Goal: Find specific page/section: Find specific page/section

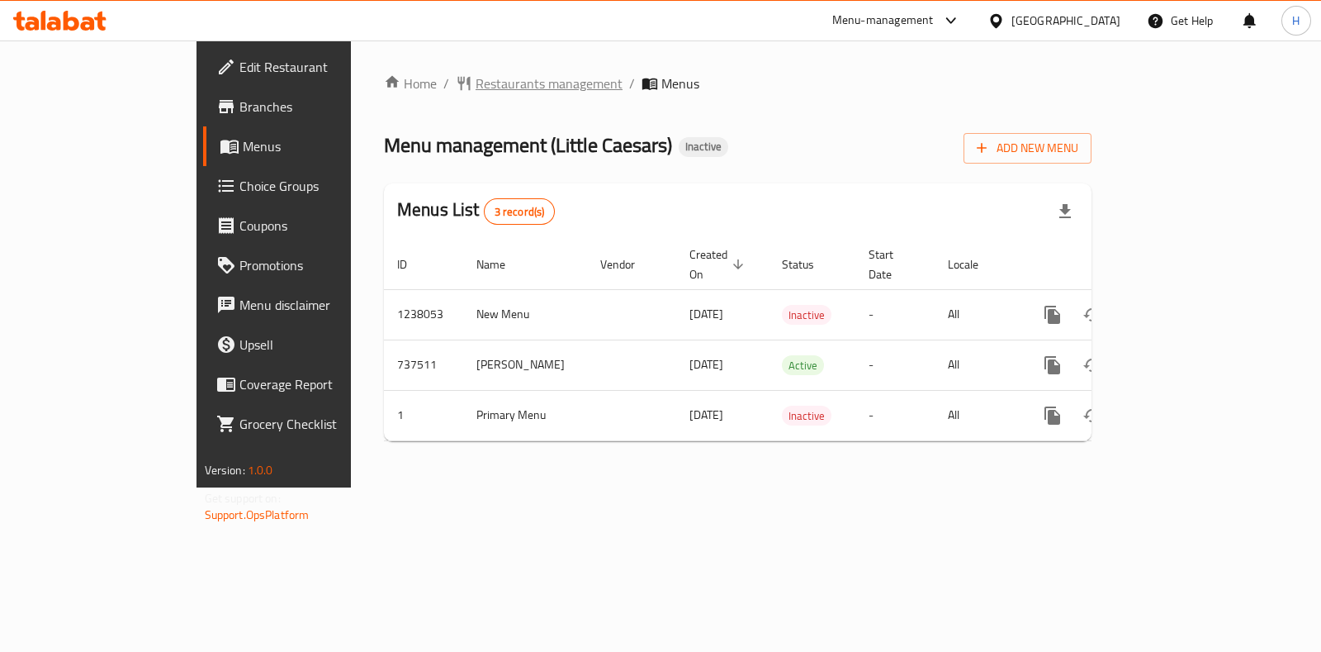
click at [476, 88] on span "Restaurants management" at bounding box center [549, 83] width 147 height 20
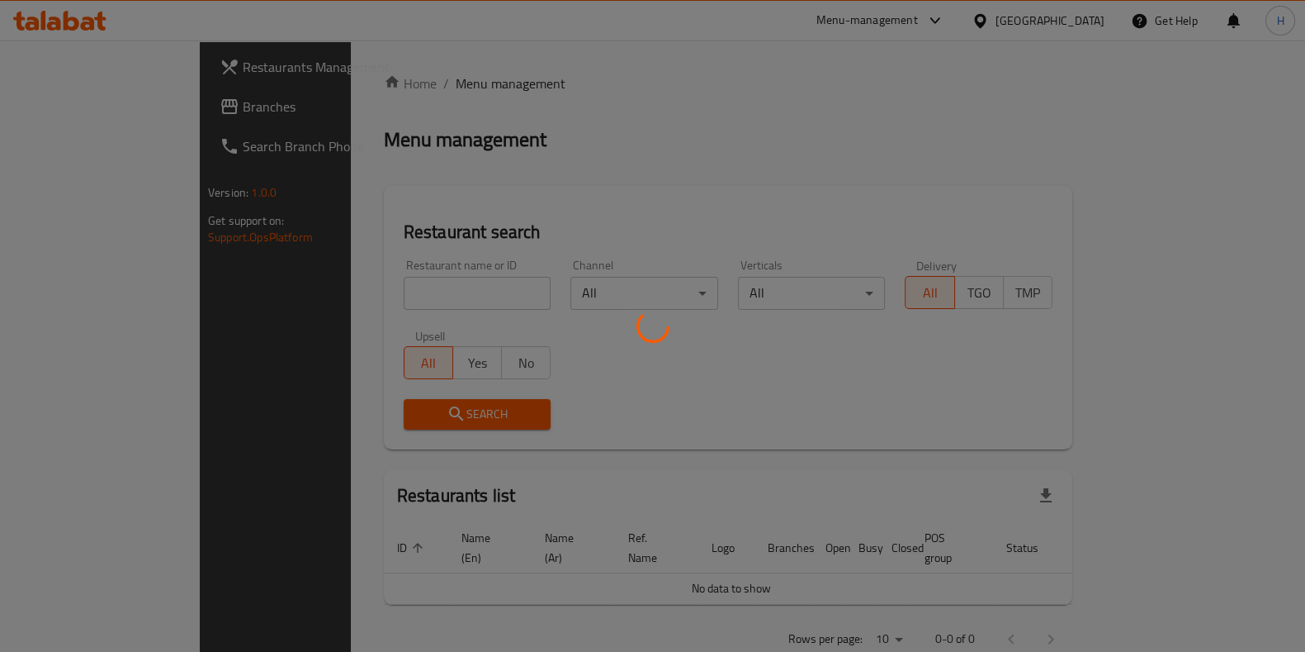
click at [381, 291] on div at bounding box center [652, 326] width 1305 height 652
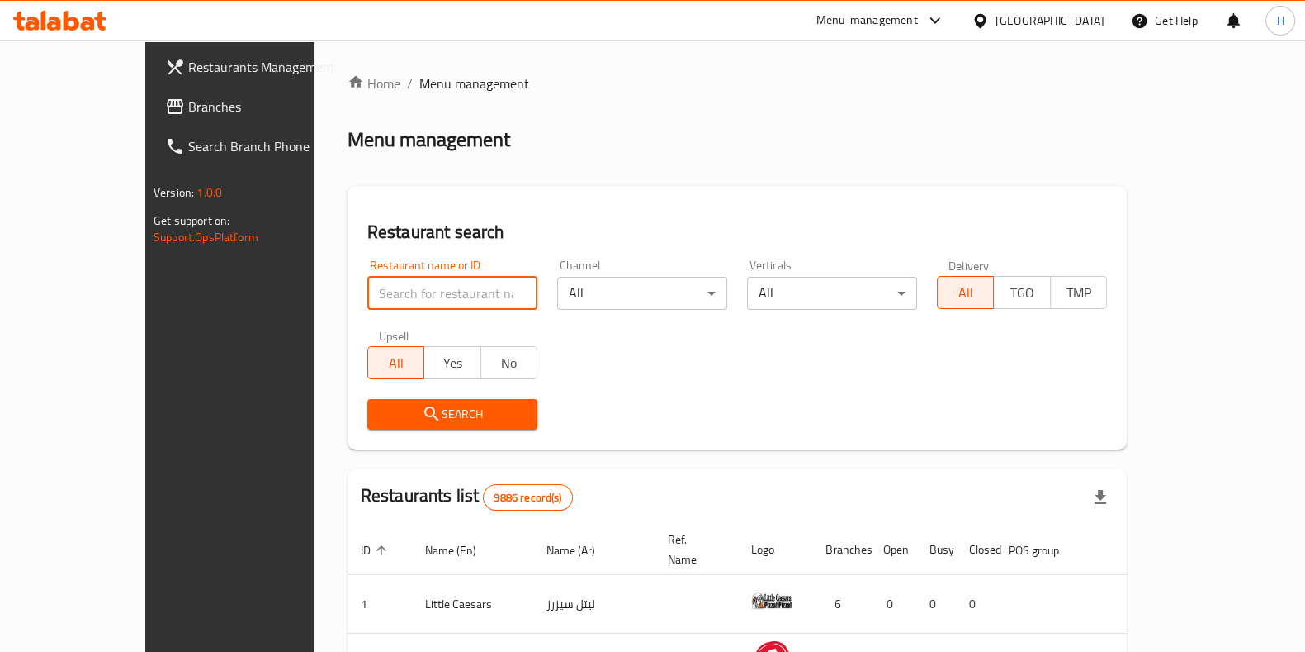
click at [385, 299] on input "search" at bounding box center [452, 293] width 170 height 33
click at [367, 290] on input "kabab" at bounding box center [452, 293] width 170 height 33
type input "k"
type input "كباب الجود"
click button "Search" at bounding box center [452, 414] width 170 height 31
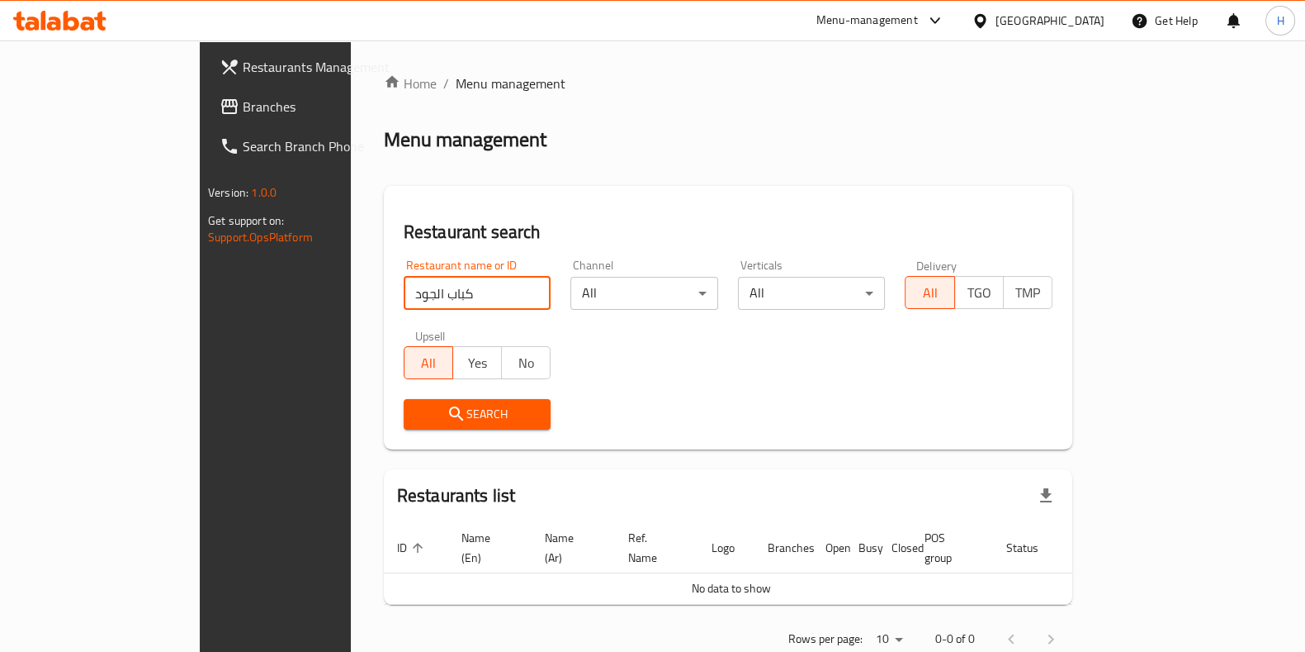
drag, startPoint x: 372, startPoint y: 293, endPoint x: 198, endPoint y: 293, distance: 173.4
click at [200, 293] on div "Restaurants Management Branches Search Branch Phone Version: 1.0.0 Get support …" at bounding box center [653, 366] width 906 height 653
click at [479, 291] on input "كباب الجود" at bounding box center [478, 293] width 148 height 33
click at [421, 293] on input "search" at bounding box center [478, 293] width 148 height 33
click button "Search" at bounding box center [478, 414] width 148 height 31
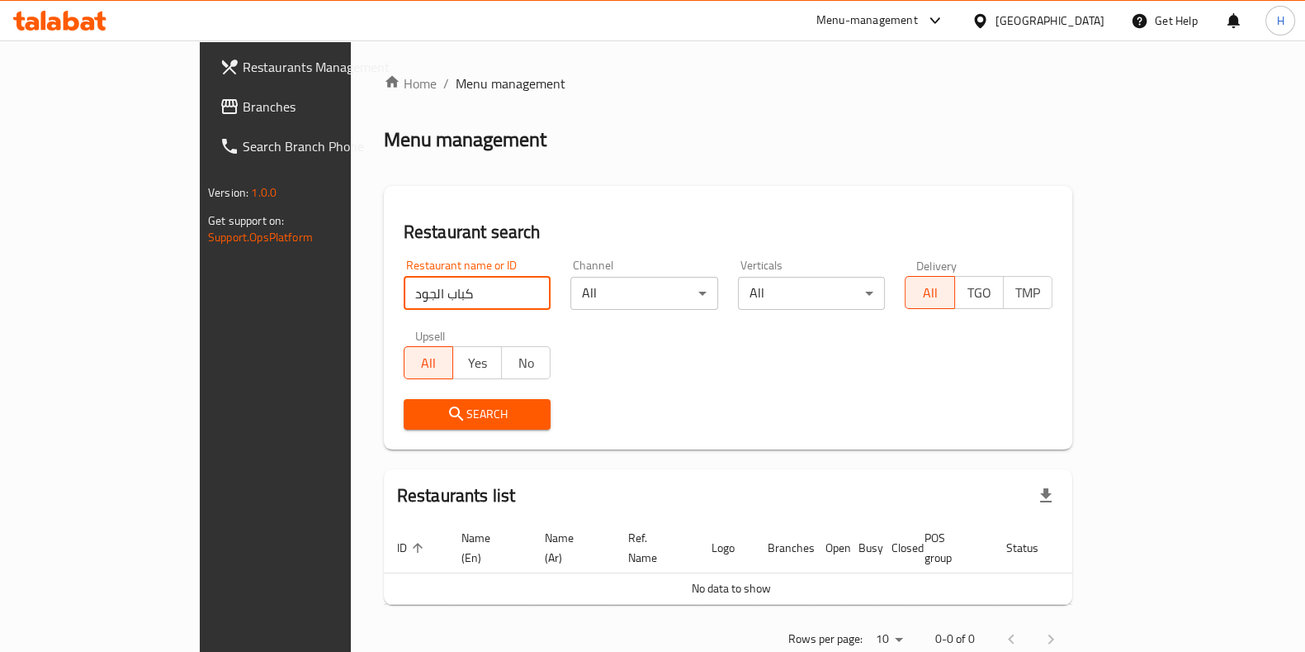
click button "Search" at bounding box center [478, 414] width 148 height 31
drag, startPoint x: 419, startPoint y: 296, endPoint x: 181, endPoint y: 285, distance: 238.9
click at [200, 285] on div "Restaurants Management Branches Search Branch Phone Version: 1.0.0 Get support …" at bounding box center [653, 366] width 906 height 653
click button "Search" at bounding box center [478, 414] width 148 height 31
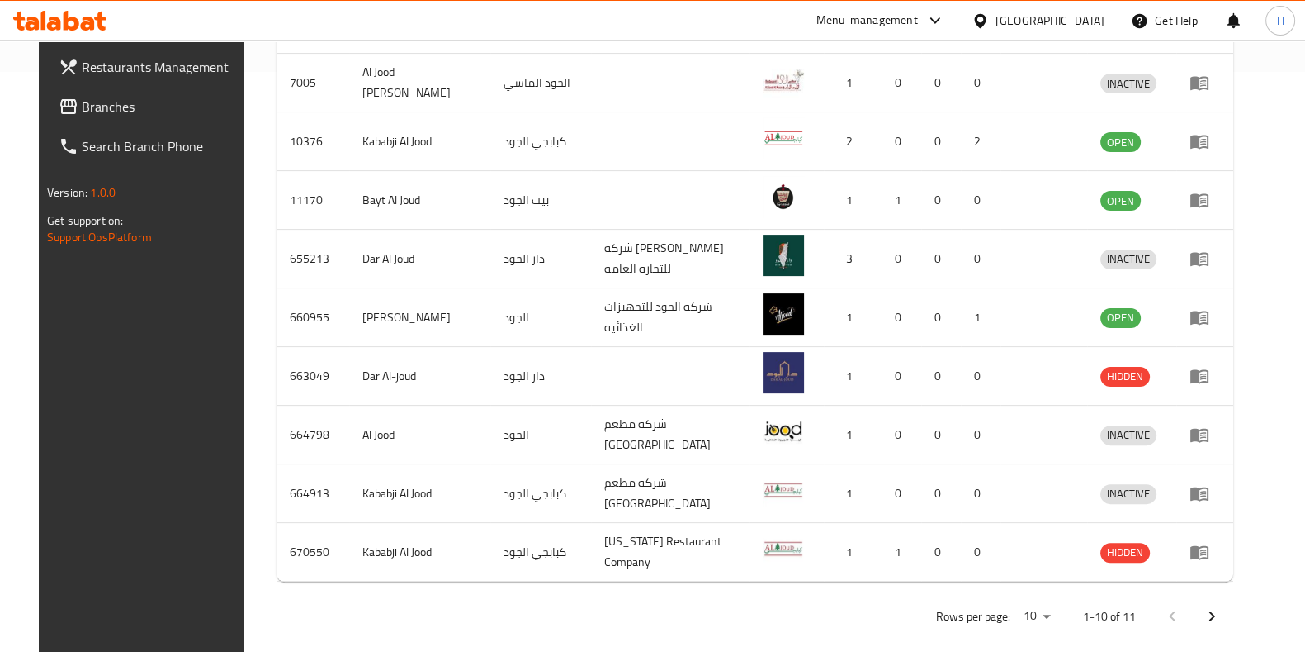
scroll to position [581, 0]
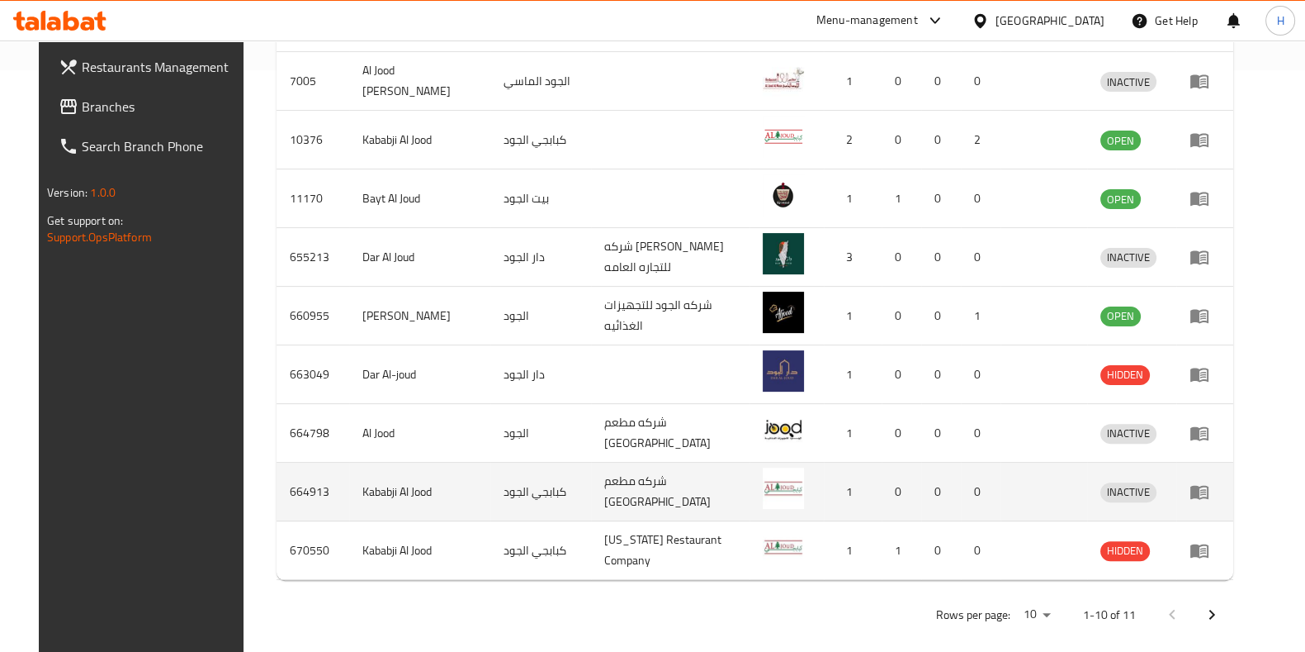
click at [387, 502] on td "Kababji Al Jood" at bounding box center [419, 491] width 141 height 59
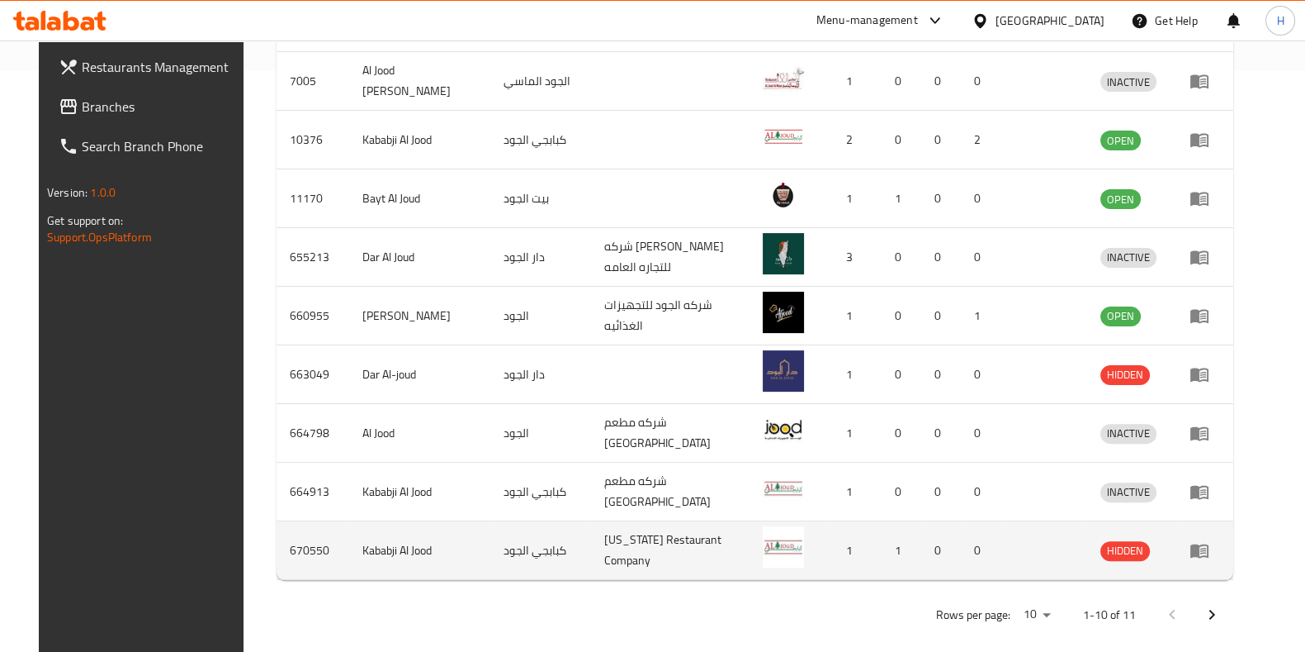
click at [373, 543] on td "Kababji Al Jood" at bounding box center [419, 550] width 141 height 59
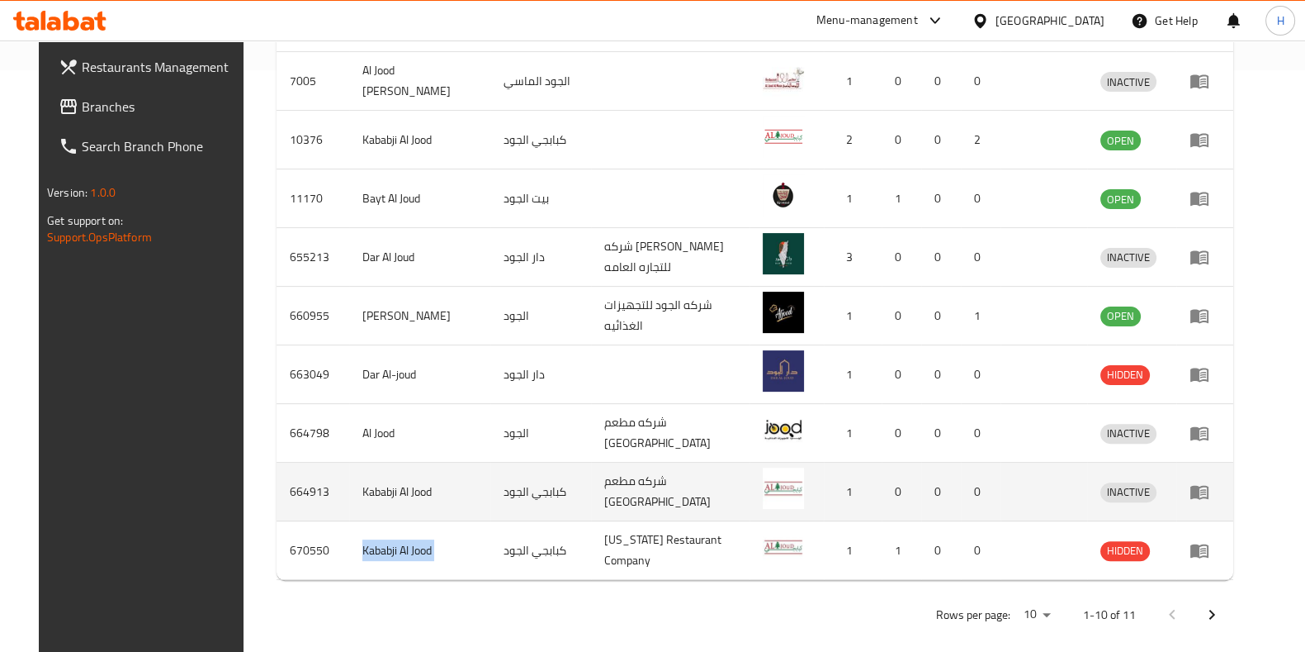
copy td "Kababji Al Jood"
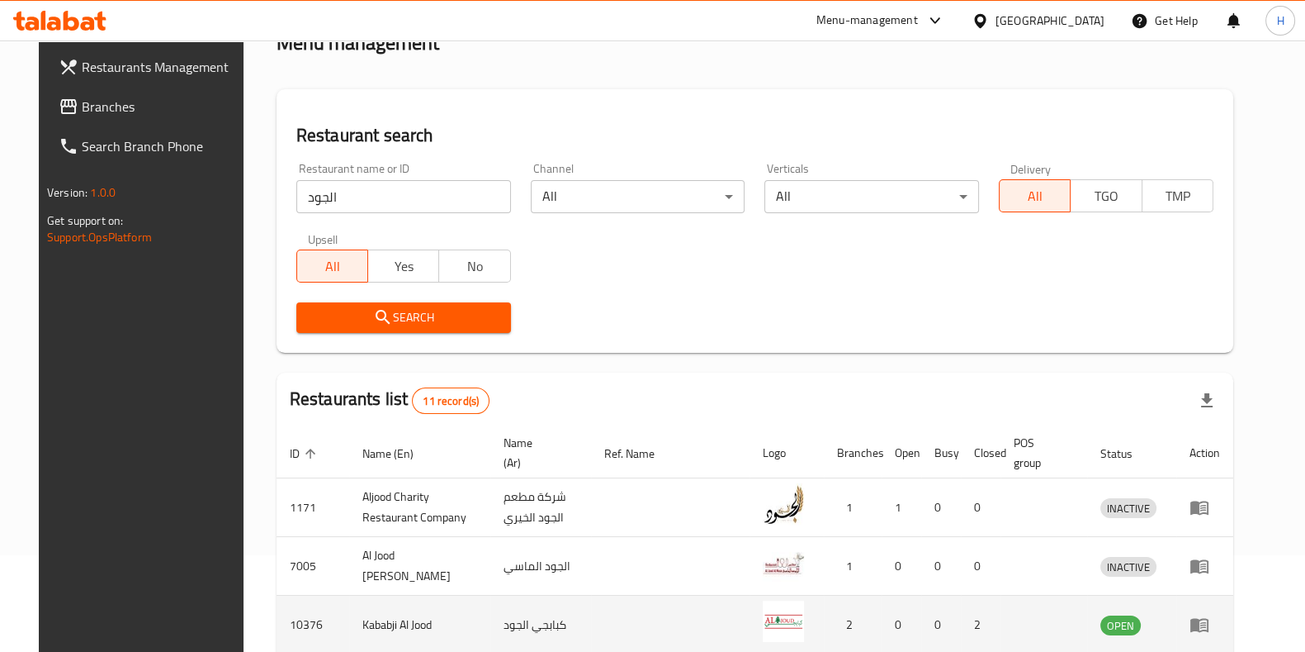
scroll to position [0, 0]
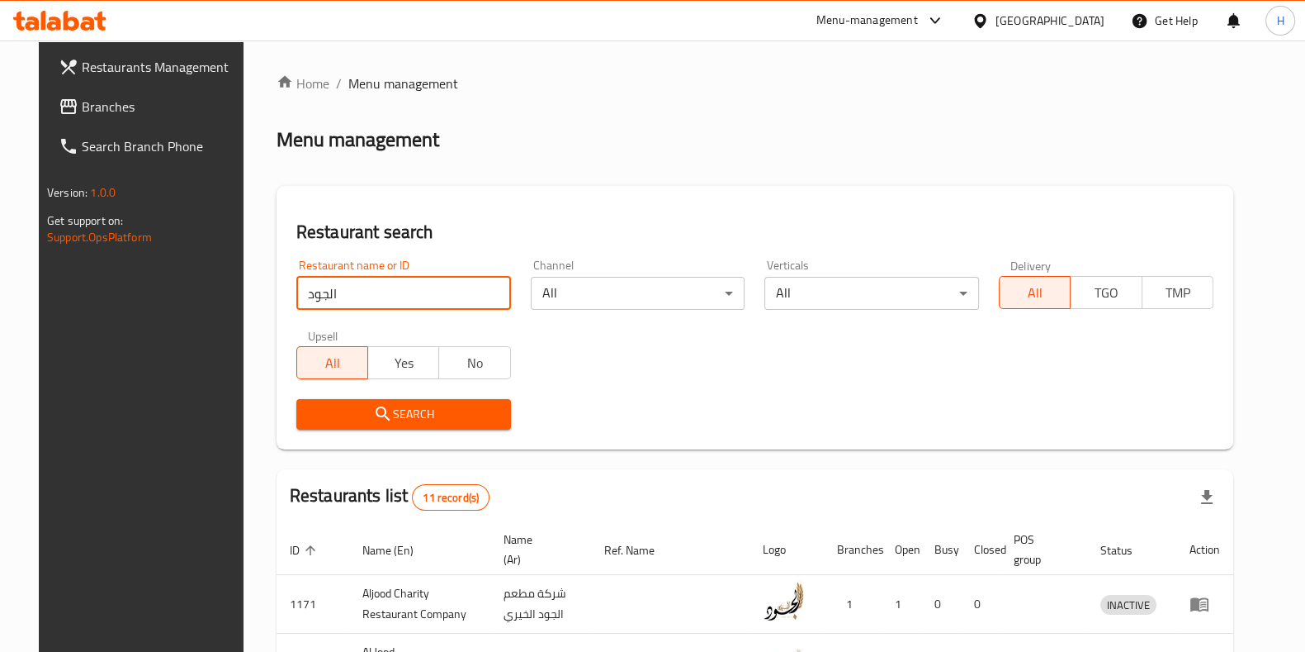
drag, startPoint x: 306, startPoint y: 296, endPoint x: 184, endPoint y: 293, distance: 122.3
click at [184, 293] on div "Restaurants Management Branches Search Branch Phone Version: 1.0.0 Get support …" at bounding box center [653, 645] width 1228 height 1210
click at [287, 295] on div "Restaurant name or ID الجود Restaurant name or ID" at bounding box center [404, 284] width 235 height 70
drag, startPoint x: 343, startPoint y: 295, endPoint x: 227, endPoint y: 294, distance: 115.6
click at [244, 294] on div "Home / Menu management Menu management Restaurant search Restaurant name or ID …" at bounding box center [755, 645] width 1023 height 1210
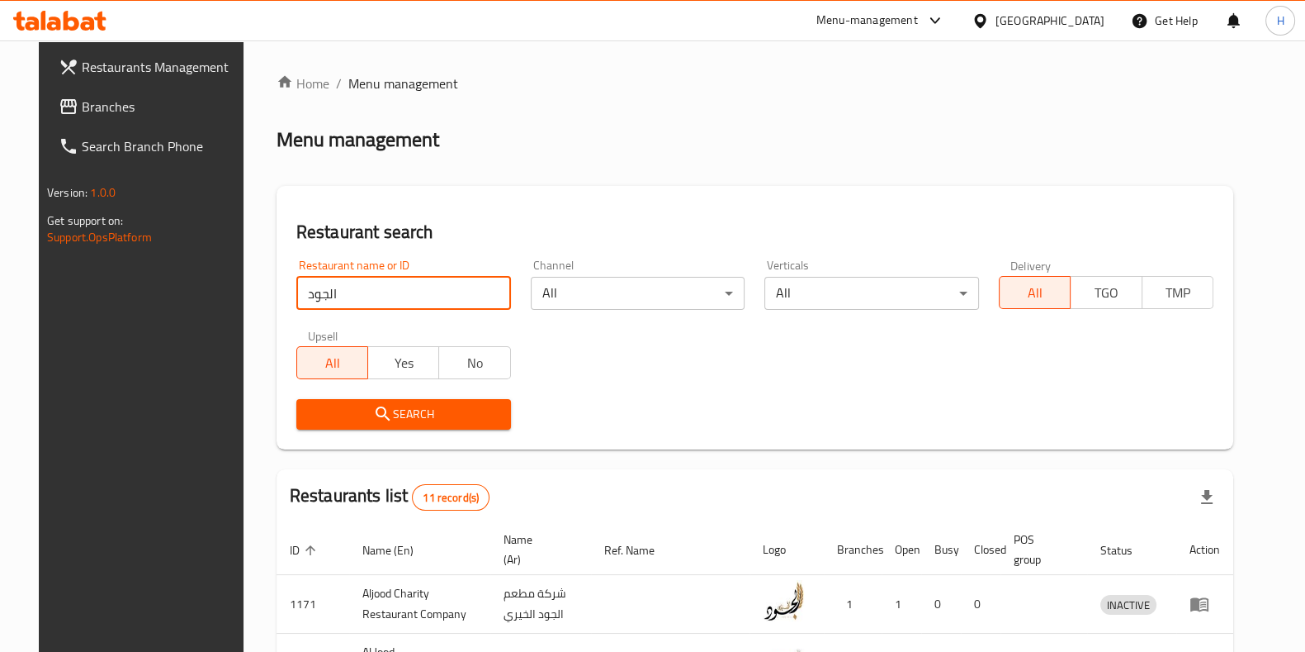
paste input "Kababji Al Jood"
type input "Kababji Al Jood"
click button "Search" at bounding box center [403, 414] width 215 height 31
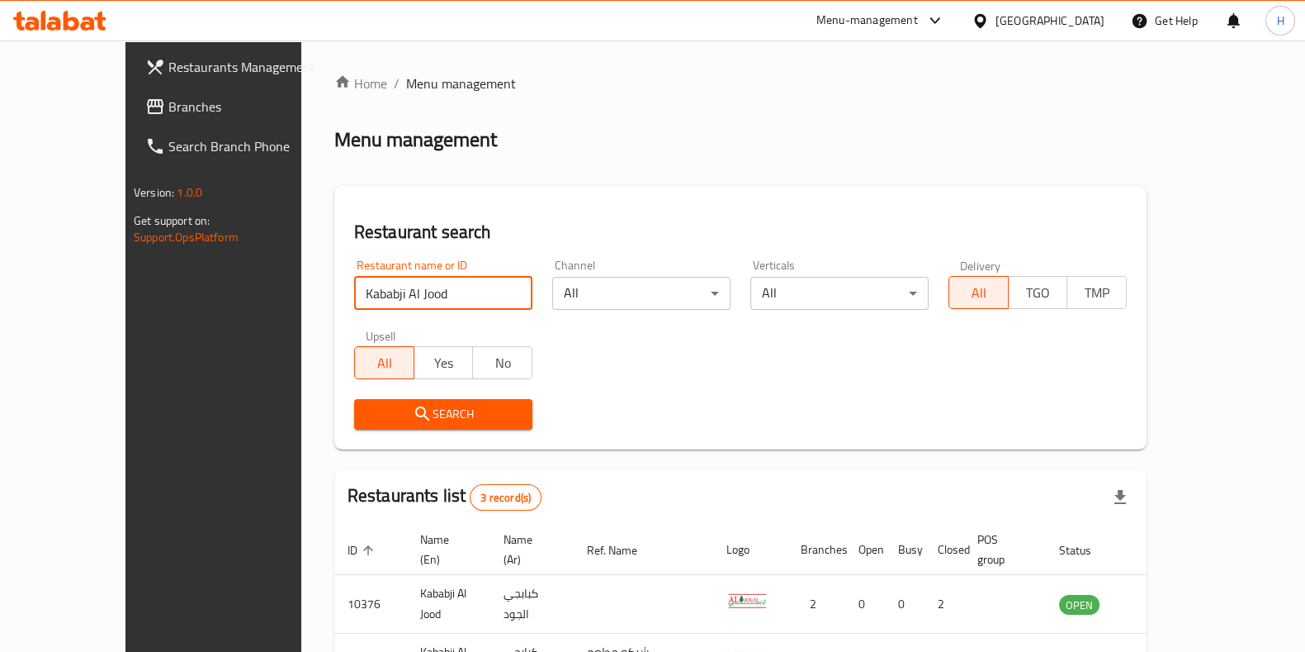
click at [918, 16] on div "Menu-management" at bounding box center [868, 21] width 102 height 20
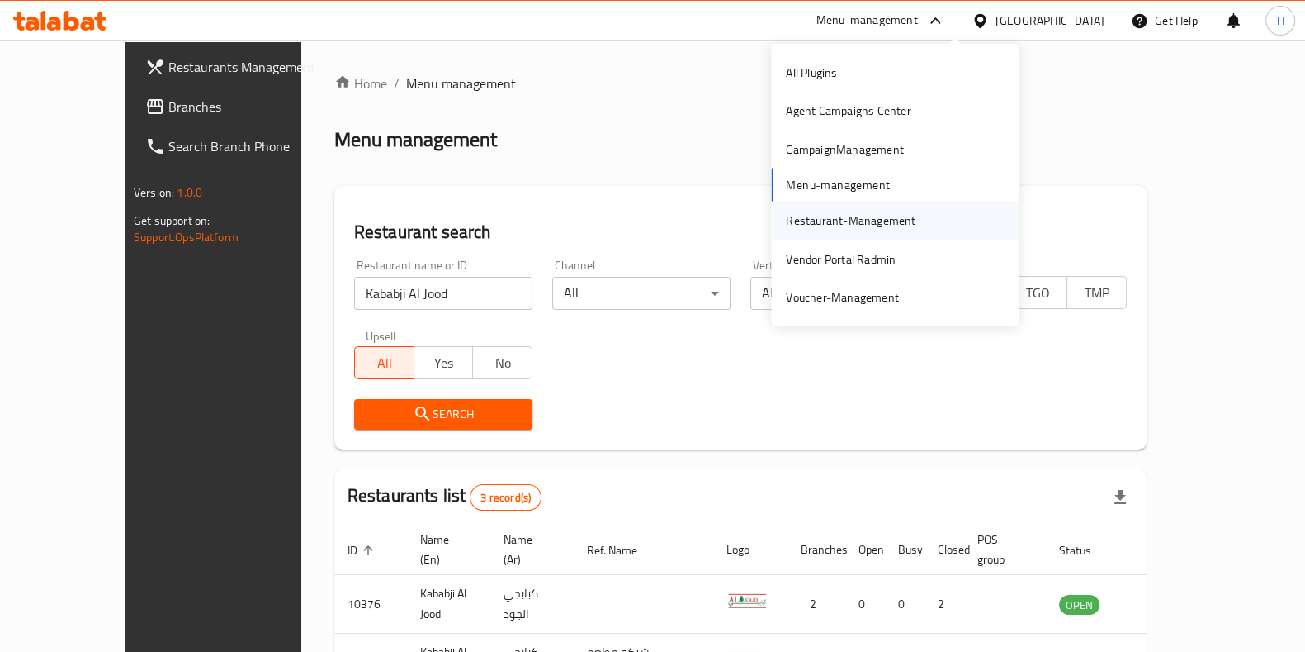
click at [820, 219] on div "Restaurant-Management" at bounding box center [851, 220] width 130 height 18
